Goal: Information Seeking & Learning: Learn about a topic

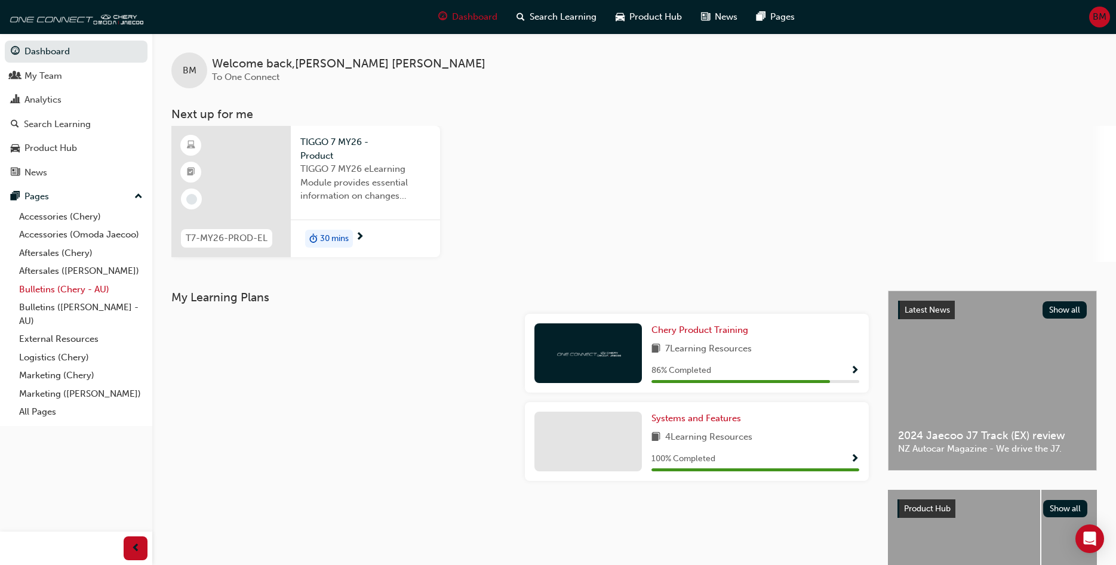
click at [51, 291] on link "Bulletins (Chery - AU)" at bounding box center [80, 290] width 133 height 19
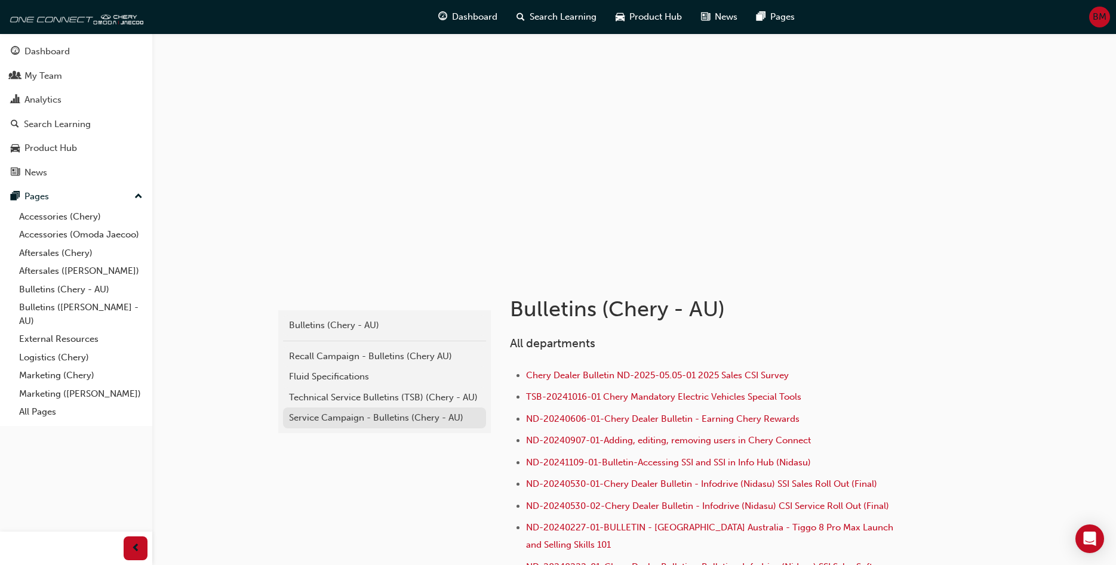
click at [347, 393] on div "Service Campaign - Bulletins (Chery - AU)" at bounding box center [384, 418] width 191 height 14
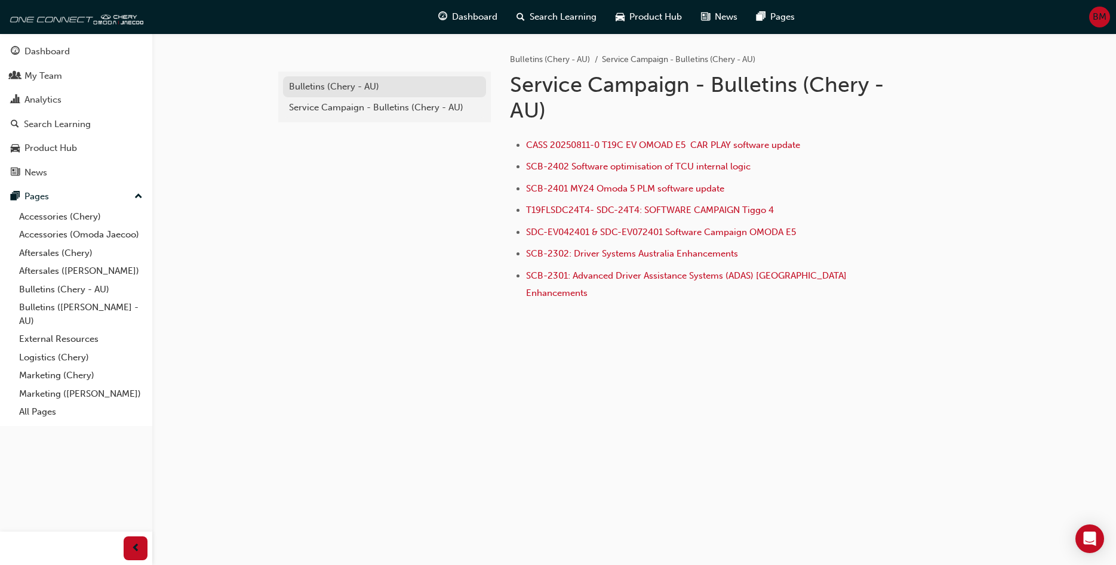
click at [322, 91] on div "Bulletins (Chery - AU)" at bounding box center [384, 87] width 191 height 14
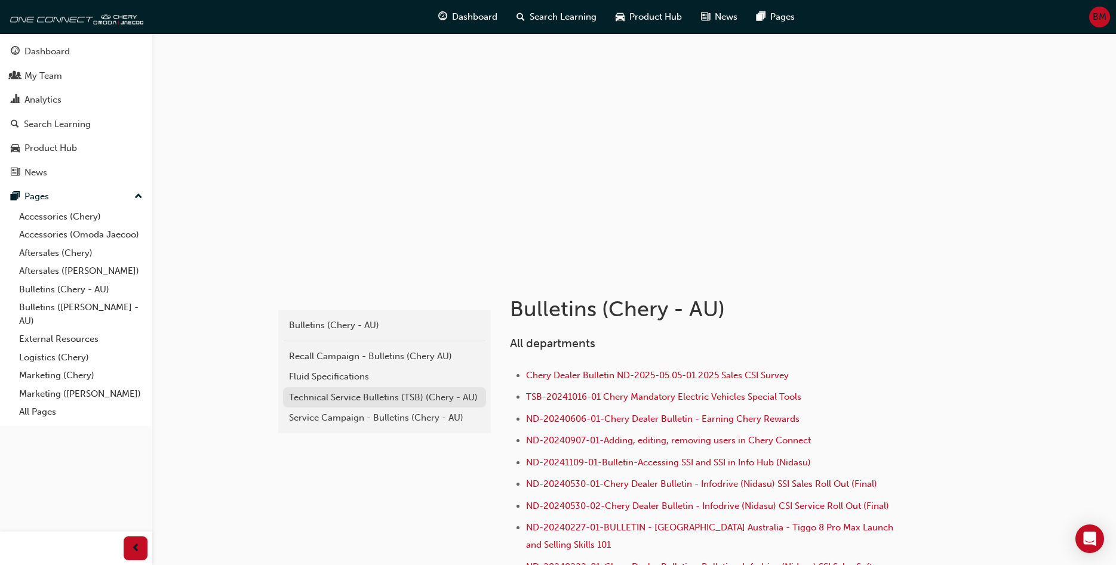
click at [344, 393] on div "Technical Service Bulletins (TSB) (Chery - AU)" at bounding box center [384, 398] width 191 height 14
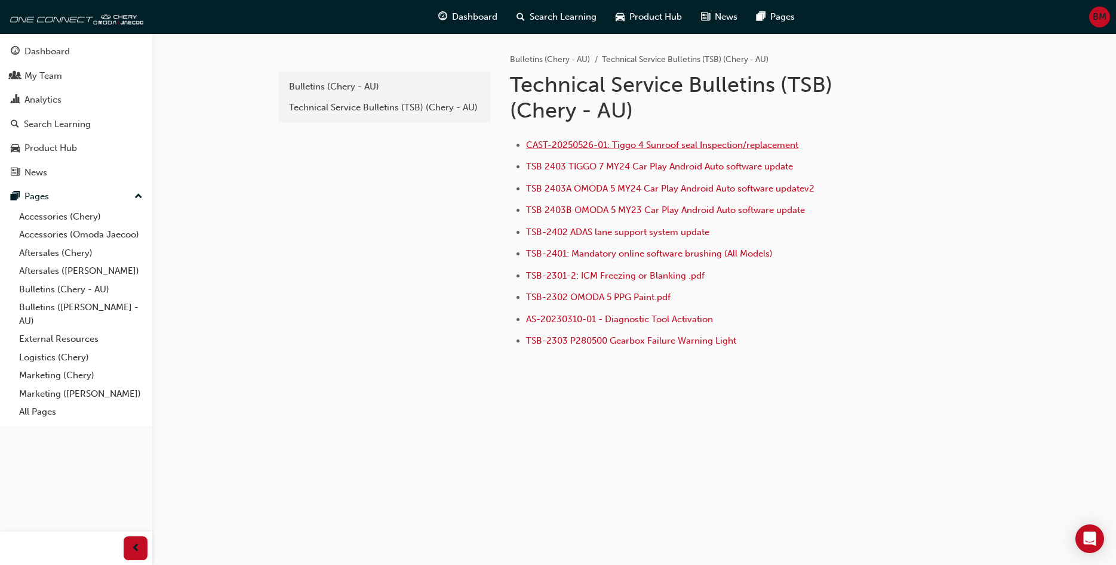
click at [642, 144] on span "CAST-20250526-01: Tiggo 4 Sunroof seal Inspection/replacement" at bounding box center [662, 145] width 272 height 11
